Goal: Information Seeking & Learning: Learn about a topic

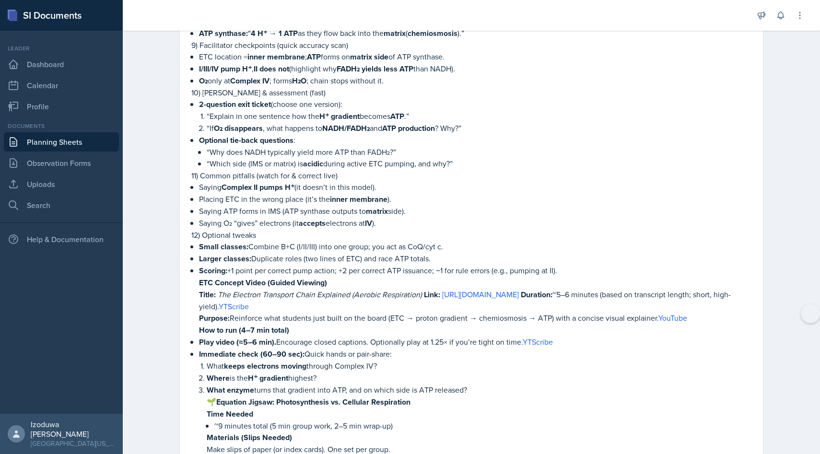
scroll to position [1772, 0]
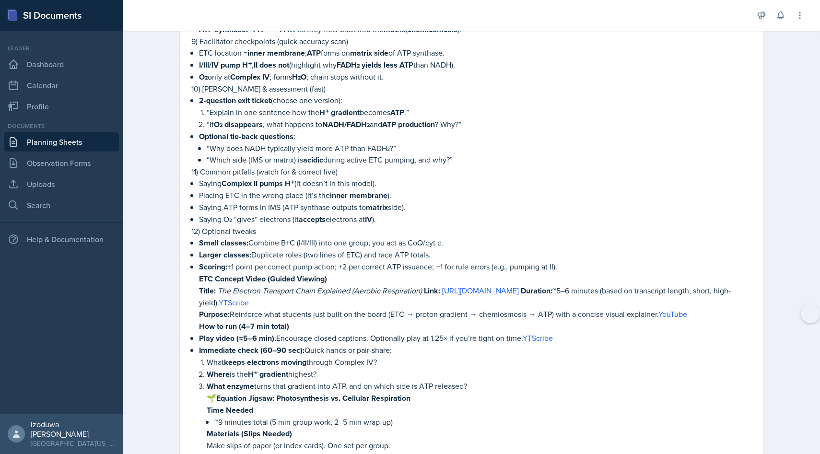
drag, startPoint x: 200, startPoint y: 262, endPoint x: 469, endPoint y: 367, distance: 288.9
copy ul "ETC Concept Video (Guided Viewing) Title: The Electron Transport Chain Explaine…"
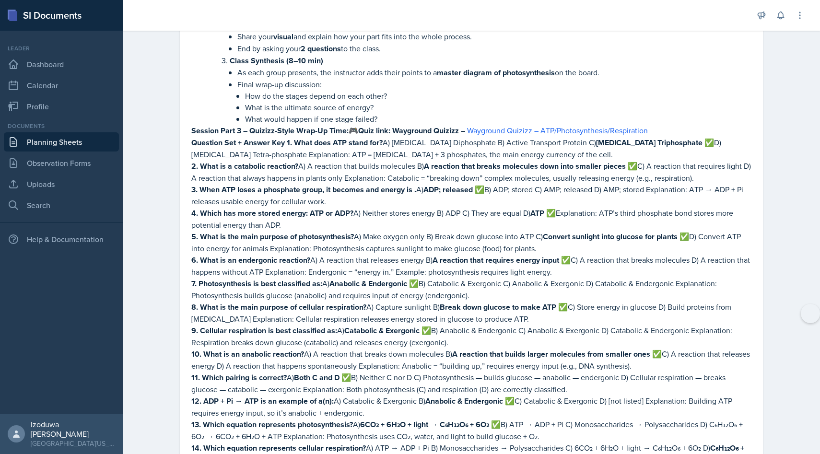
scroll to position [4133, 0]
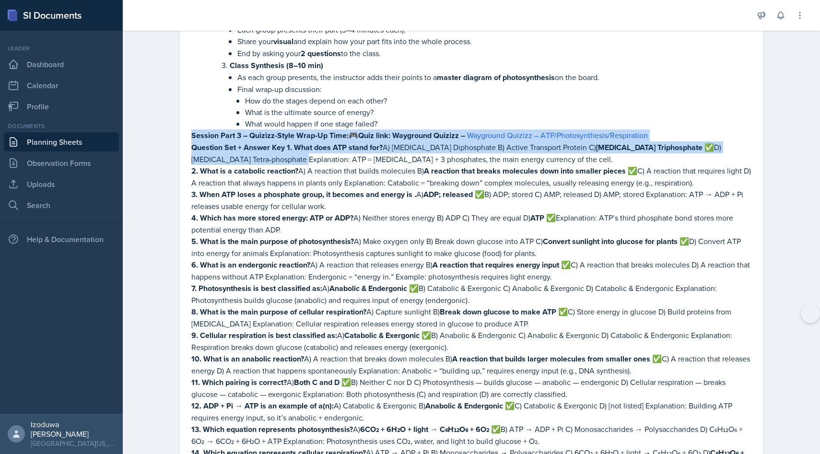
drag, startPoint x: 187, startPoint y: 95, endPoint x: 244, endPoint y: 118, distance: 61.4
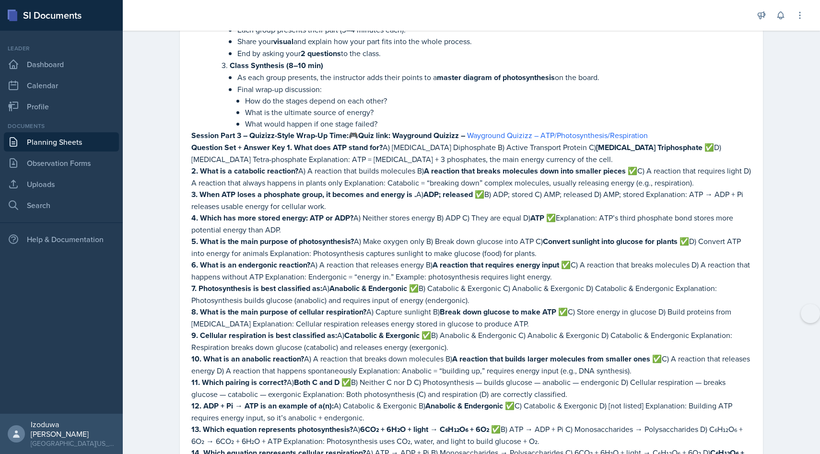
click at [226, 165] on p "2. What is a catabolic reaction? A) A reaction that builds molecules B) A react…" at bounding box center [471, 177] width 560 height 24
drag, startPoint x: 189, startPoint y: 114, endPoint x: 568, endPoint y: 358, distance: 450.5
copy div "Loremips Dol + Sitame Con 3. Adip elit SED doeiu tem? I) Utlaboree Doloremagna …"
